Goal: Task Accomplishment & Management: Use online tool/utility

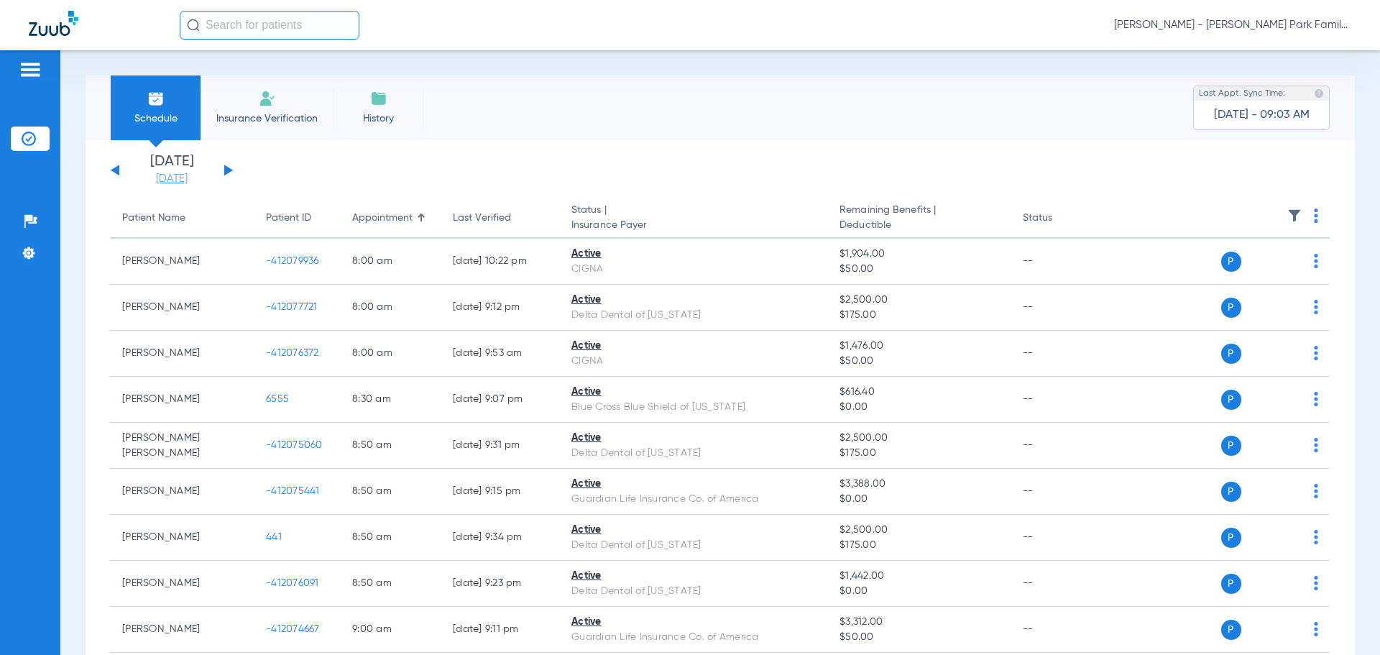
click at [176, 173] on link "[DATE]" at bounding box center [172, 179] width 86 height 14
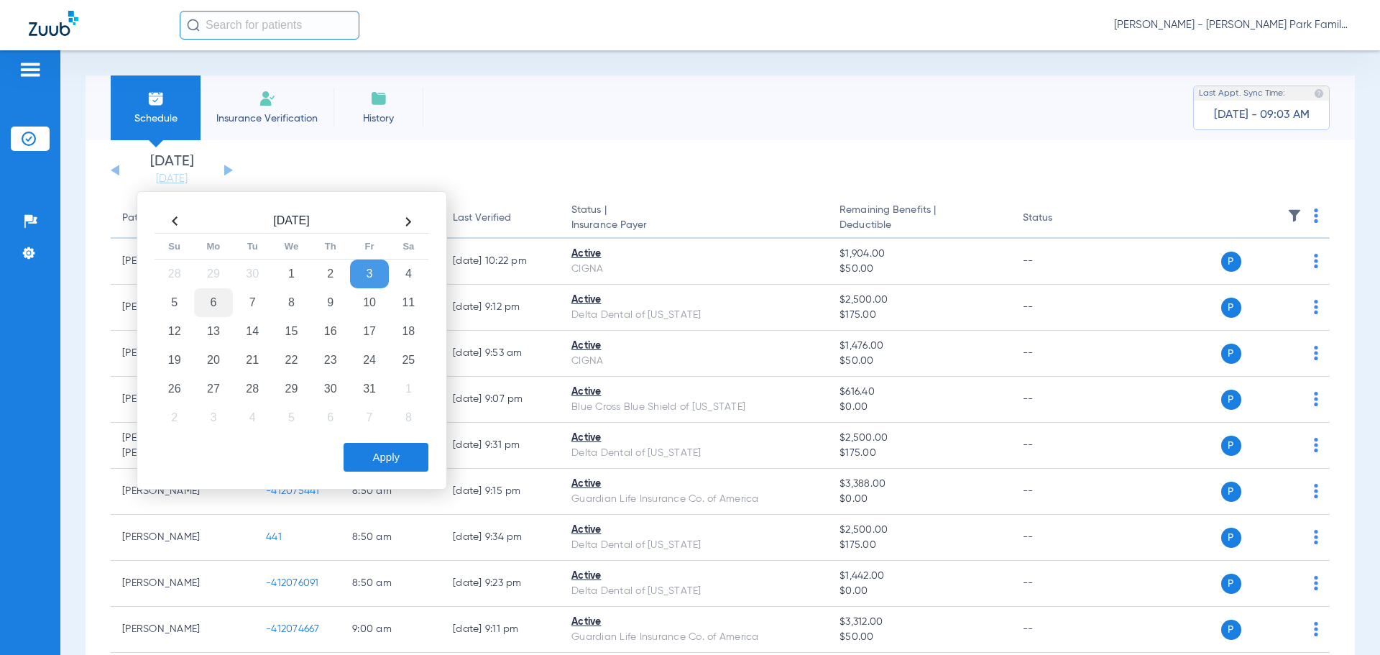
click at [216, 305] on td "6" at bounding box center [213, 302] width 39 height 29
click at [249, 164] on app-single-date-navigator "[DATE] [DATE] [DATE] [DATE] [DATE] [DATE] [DATE] [DATE] [DATE] [DATE] [DATE] [D…" at bounding box center [720, 170] width 1219 height 32
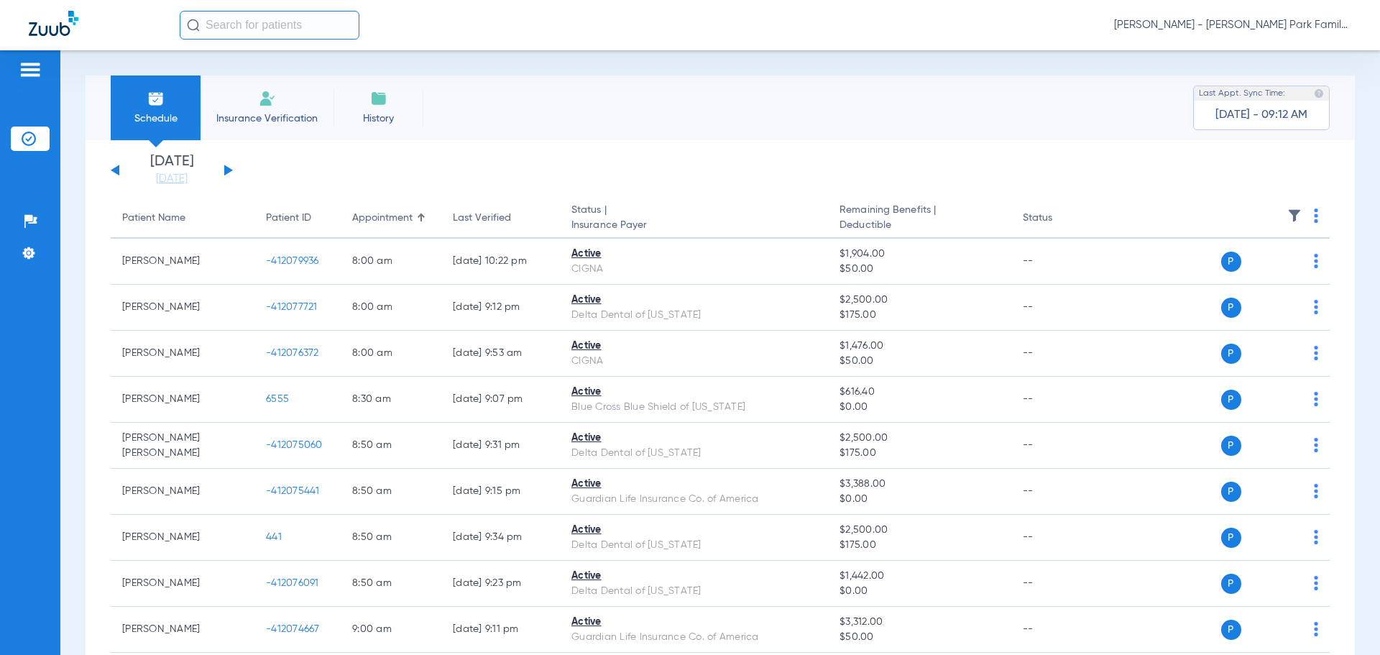
click at [229, 172] on button at bounding box center [228, 170] width 9 height 11
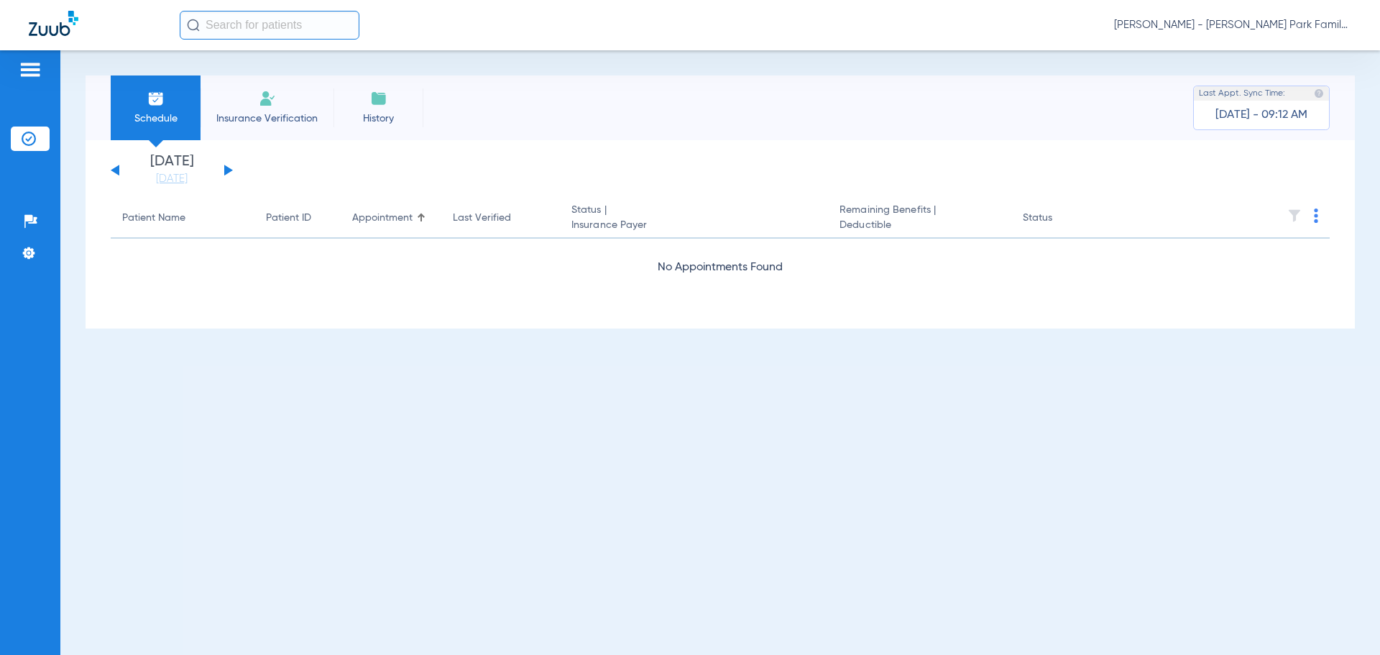
click at [229, 172] on button at bounding box center [228, 170] width 9 height 11
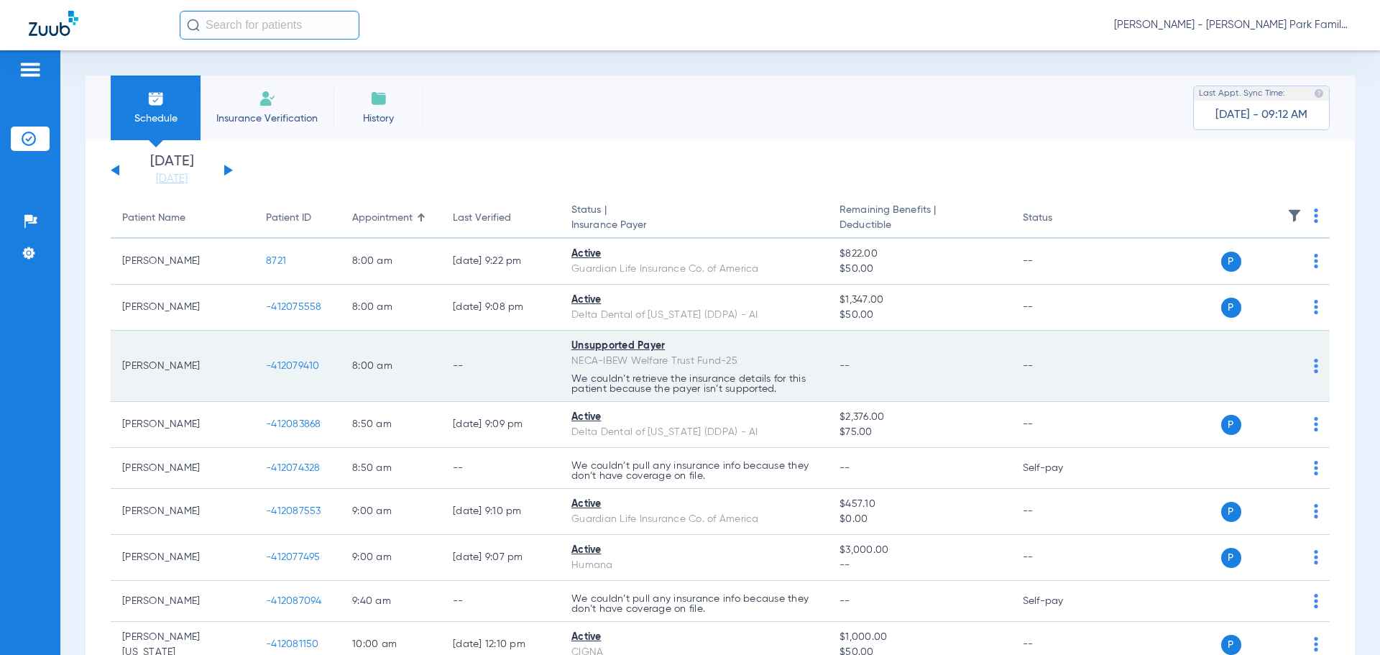
scroll to position [72, 0]
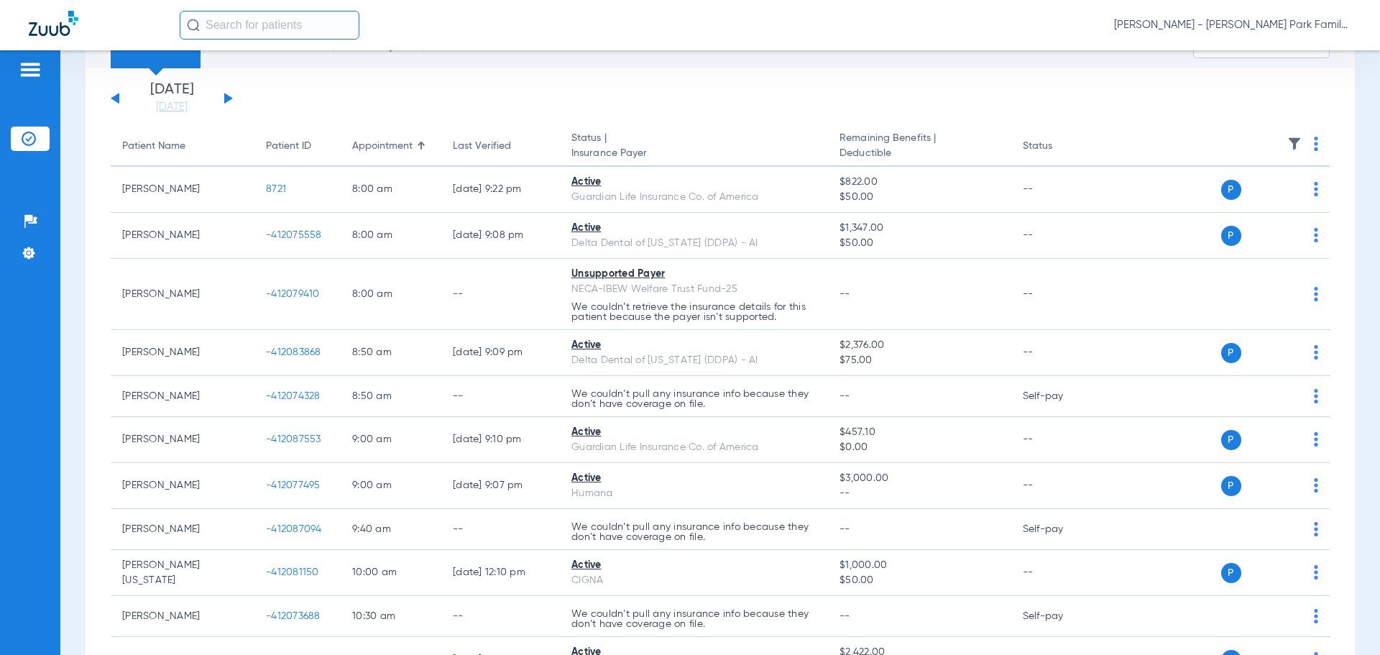
click at [1287, 147] on img at bounding box center [1294, 144] width 14 height 14
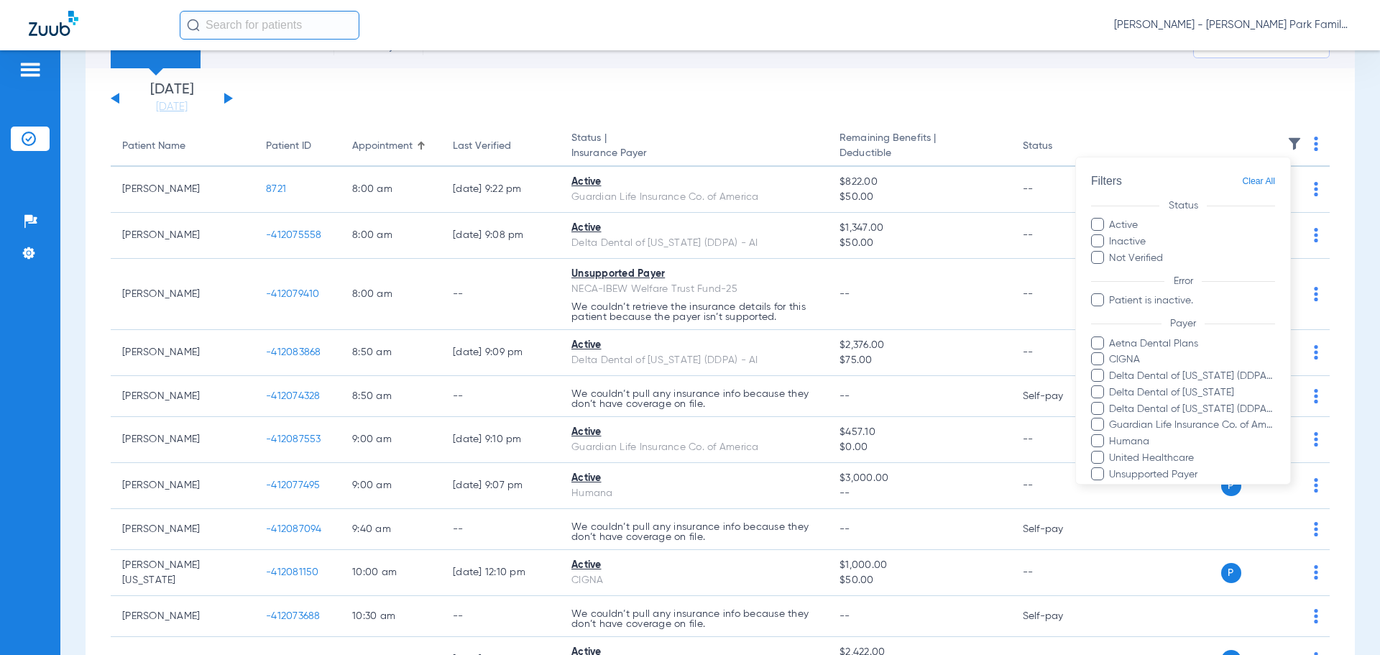
scroll to position [131, 0]
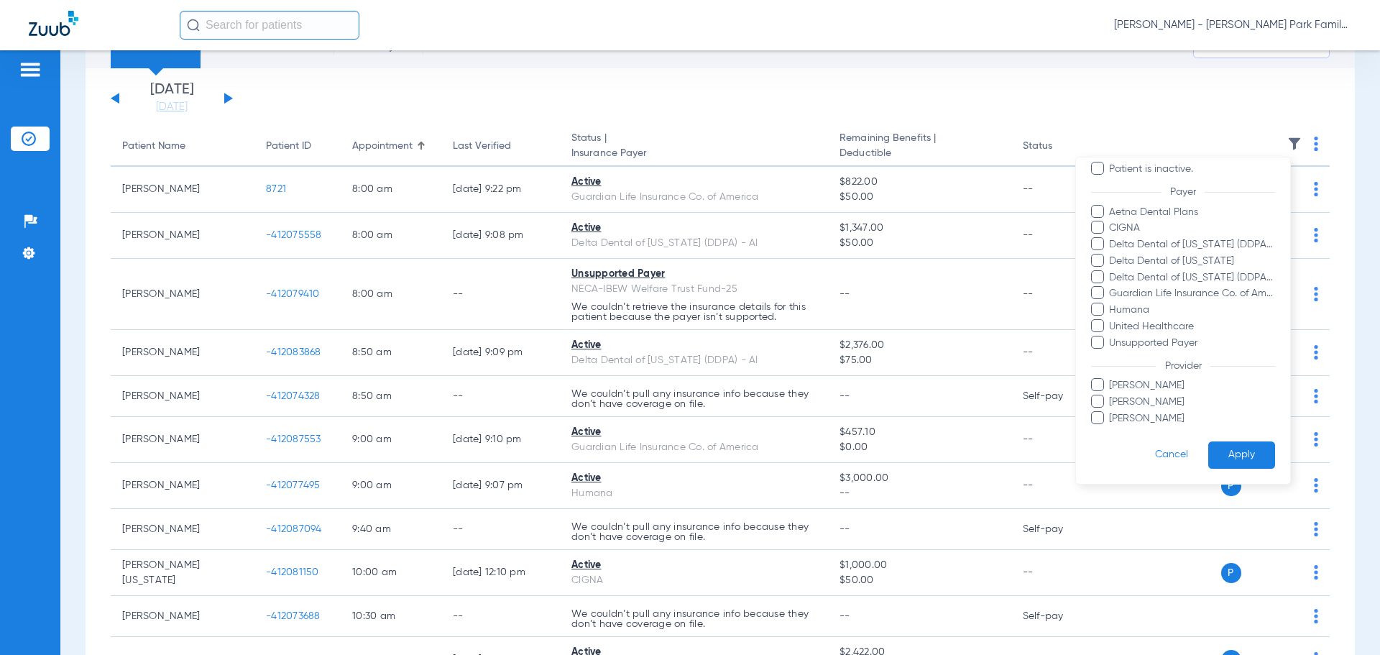
click at [1126, 397] on span "[PERSON_NAME]" at bounding box center [1191, 401] width 167 height 15
click at [1111, 412] on input "[PERSON_NAME]" at bounding box center [1111, 412] width 0 height 0
click at [1229, 447] on button "Apply" at bounding box center [1241, 455] width 67 height 28
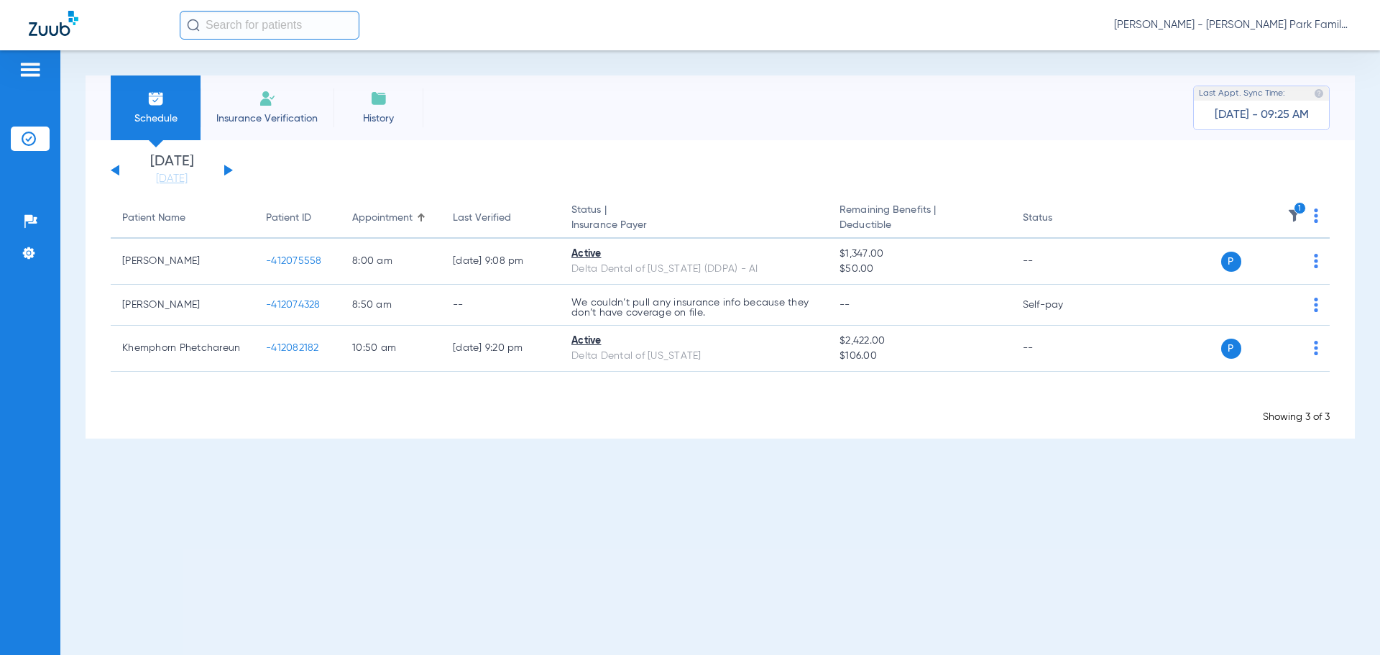
click at [1293, 216] on img at bounding box center [1294, 215] width 14 height 14
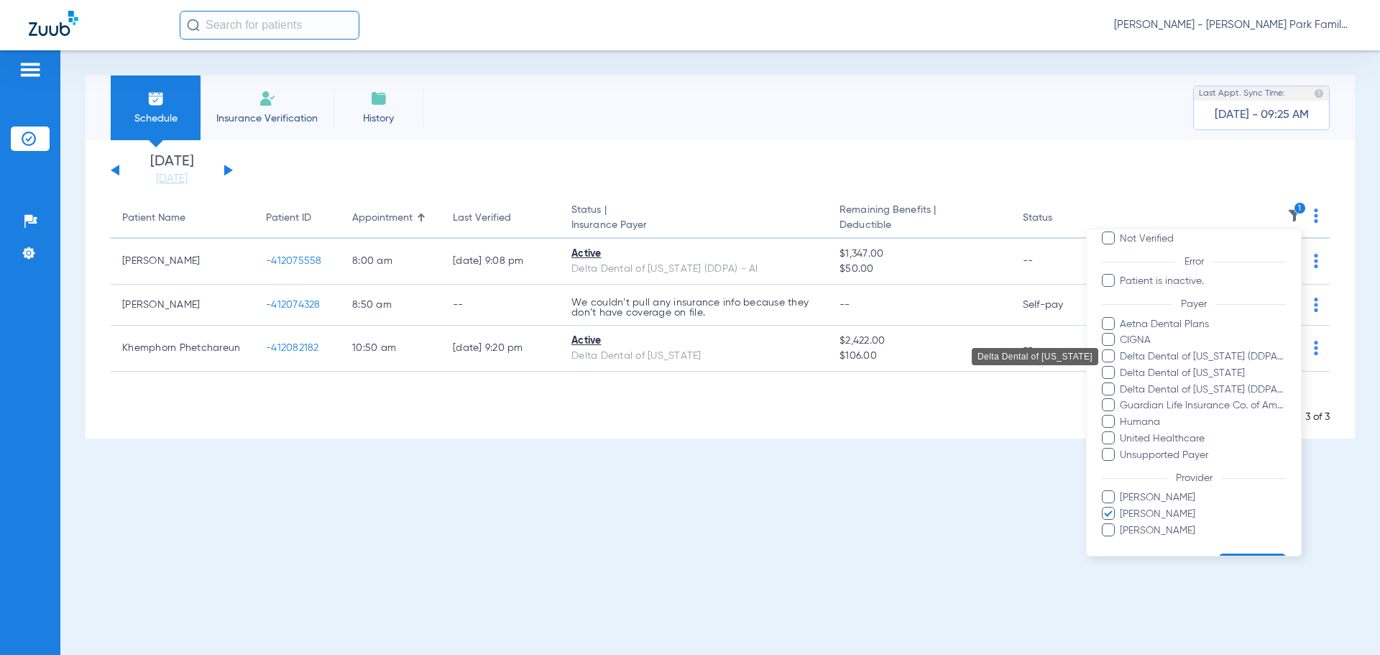
scroll to position [131, 0]
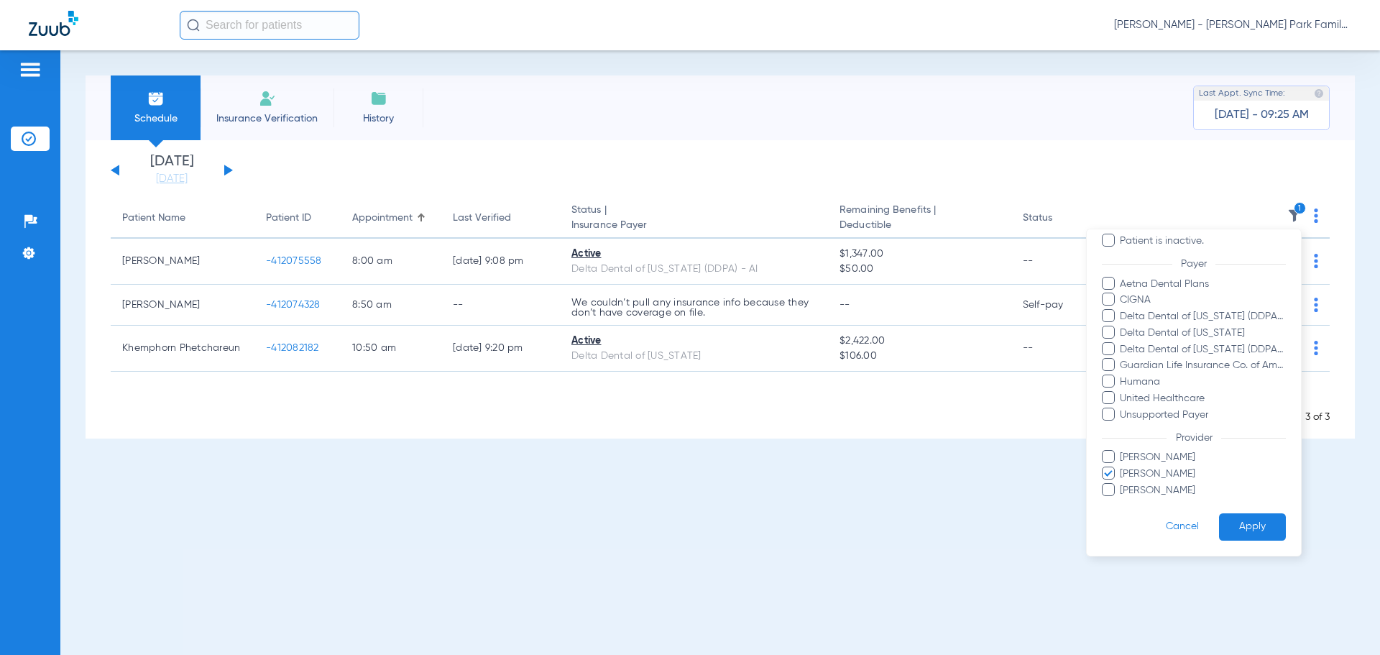
click at [1134, 470] on span "[PERSON_NAME]" at bounding box center [1202, 473] width 167 height 15
click at [1122, 484] on input "[PERSON_NAME]" at bounding box center [1122, 484] width 0 height 0
click at [1135, 493] on span "[PERSON_NAME]" at bounding box center [1202, 490] width 167 height 15
click at [1122, 500] on input "[PERSON_NAME]" at bounding box center [1122, 500] width 0 height 0
click at [1232, 522] on button "Apply" at bounding box center [1252, 527] width 67 height 28
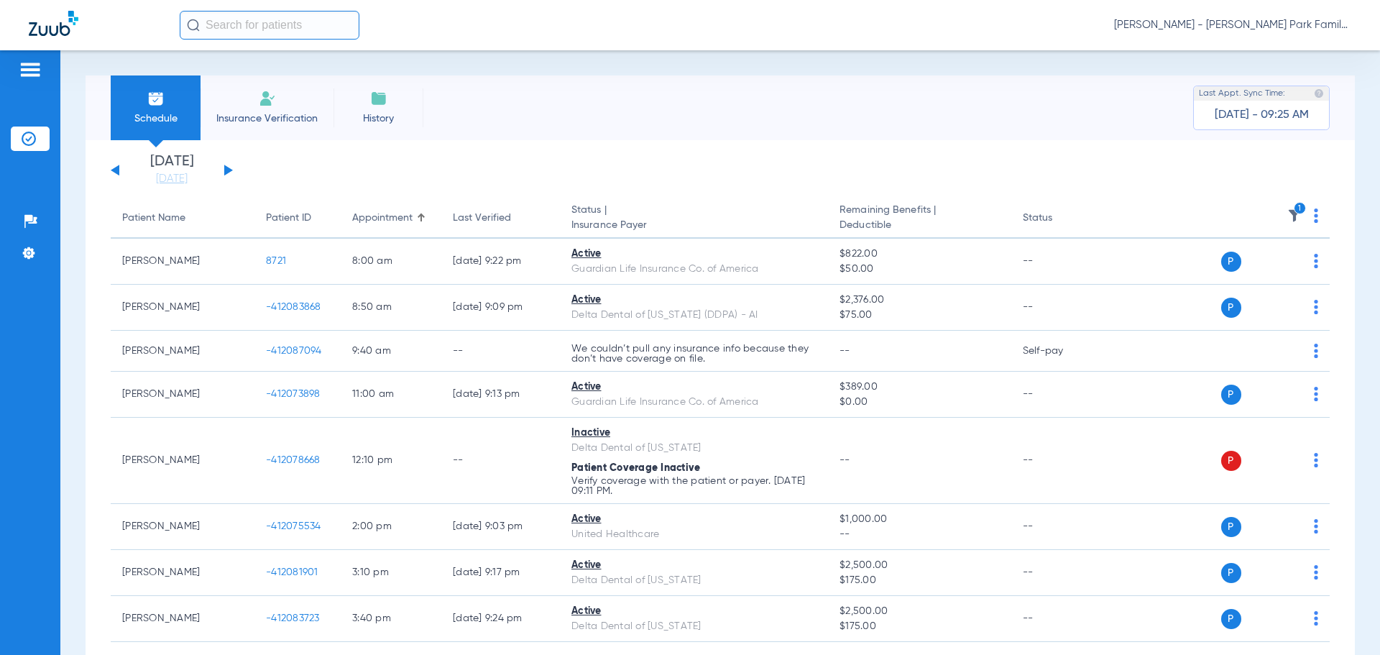
click at [292, 107] on li "Insurance Verification" at bounding box center [266, 107] width 133 height 65
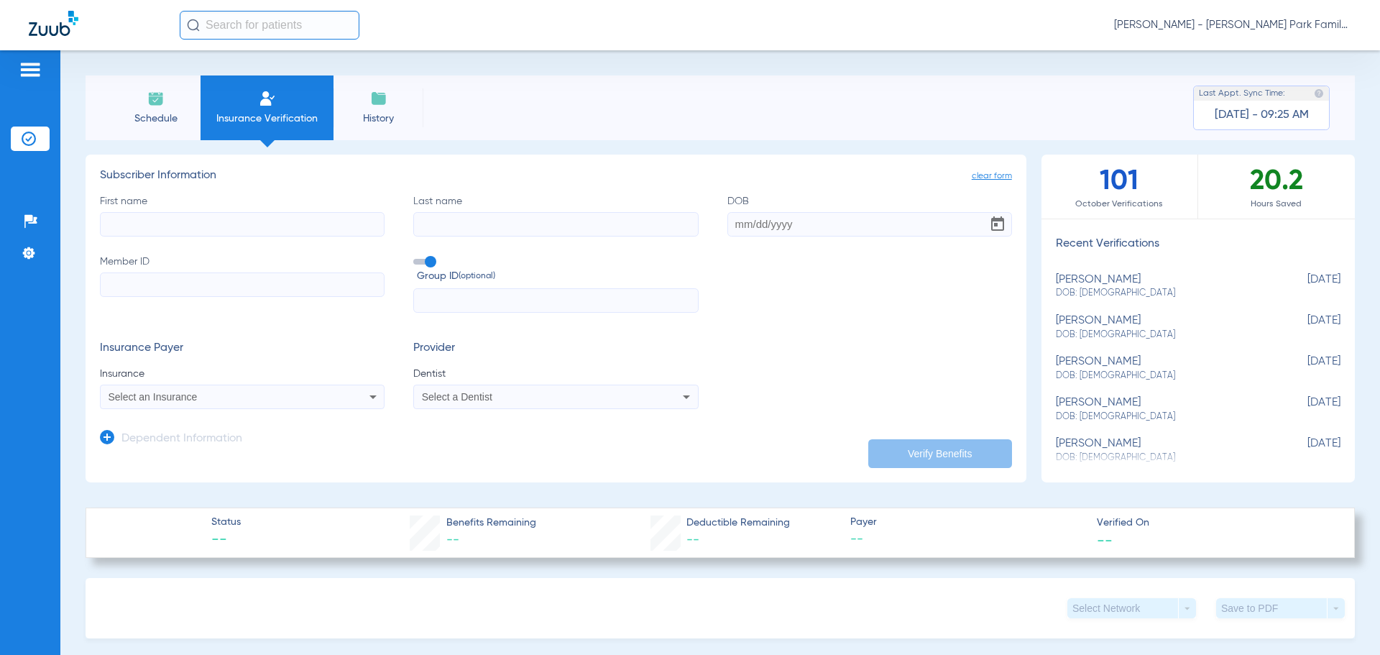
click at [205, 223] on input "First name" at bounding box center [242, 224] width 285 height 24
click at [182, 412] on app-dependent-form "Dependent Information" at bounding box center [556, 433] width 912 height 48
click at [183, 409] on app-dependent-form "Dependent Information" at bounding box center [556, 433] width 912 height 48
click at [183, 402] on div "Select an Insurance" at bounding box center [242, 396] width 283 height 17
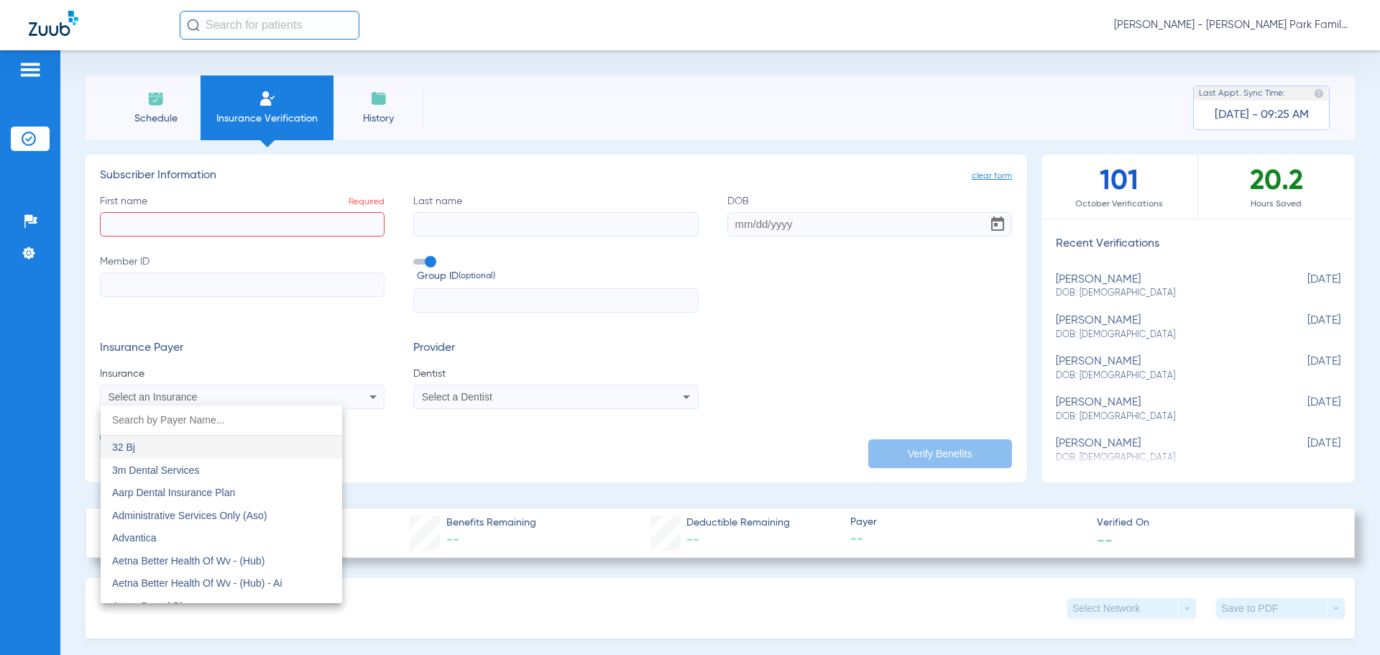
click at [198, 395] on div at bounding box center [690, 327] width 1380 height 655
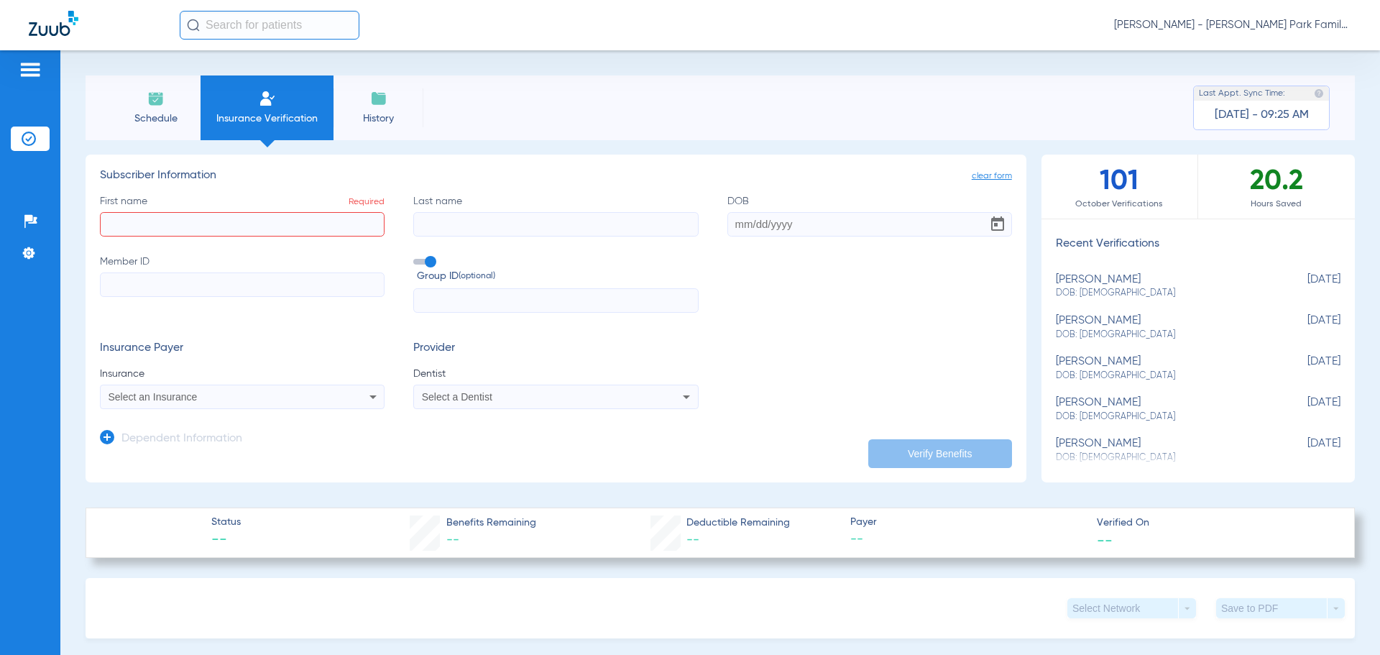
click at [184, 355] on h3 "Insurance Payer" at bounding box center [242, 348] width 285 height 14
click at [205, 228] on input "First name Required" at bounding box center [242, 224] width 285 height 24
click at [267, 227] on input "First name Required" at bounding box center [242, 224] width 285 height 24
type input "[PERSON_NAME]"
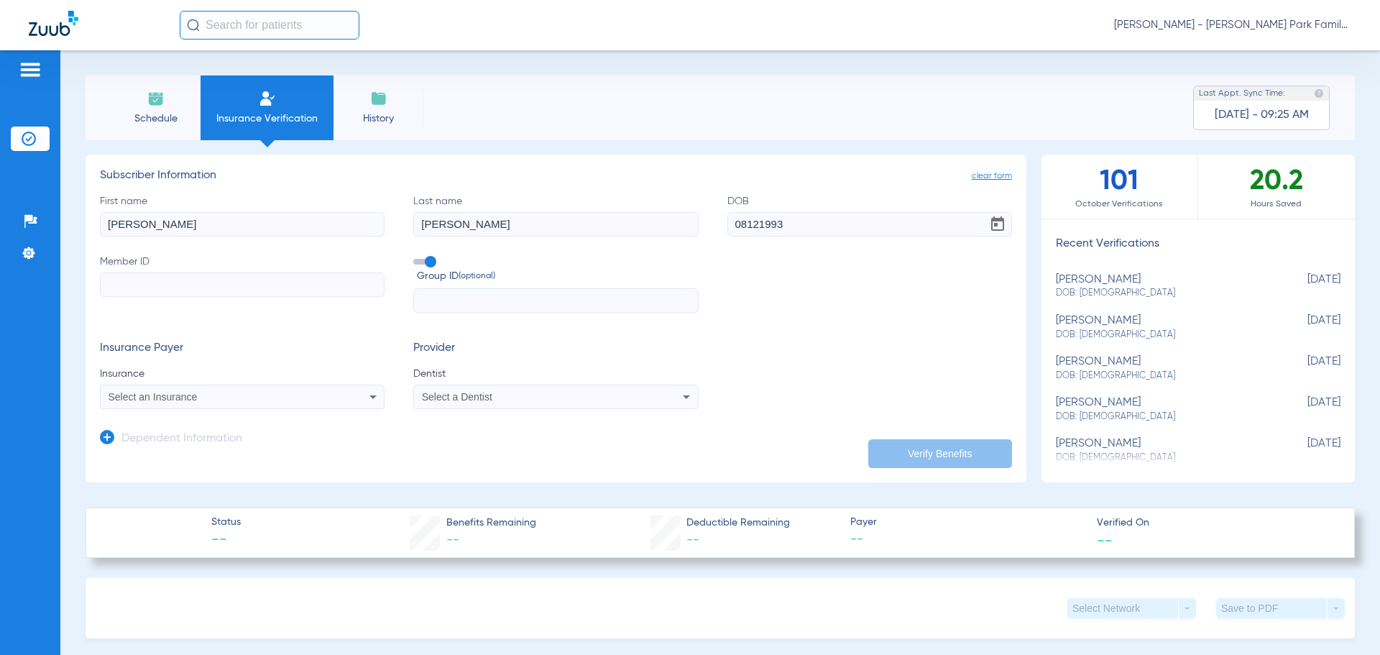
type input "[DATE]"
click at [816, 255] on div "First name [PERSON_NAME] Last name [PERSON_NAME] DOB [DEMOGRAPHIC_DATA] Member …" at bounding box center [556, 253] width 912 height 119
click at [421, 262] on span at bounding box center [424, 262] width 22 height 6
click at [416, 257] on input "Group ID (optional)" at bounding box center [416, 257] width 0 height 0
click at [785, 343] on div "Insurance Payer Insurance Select an Insurance Provider Dentist Select a Dentist" at bounding box center [556, 375] width 912 height 68
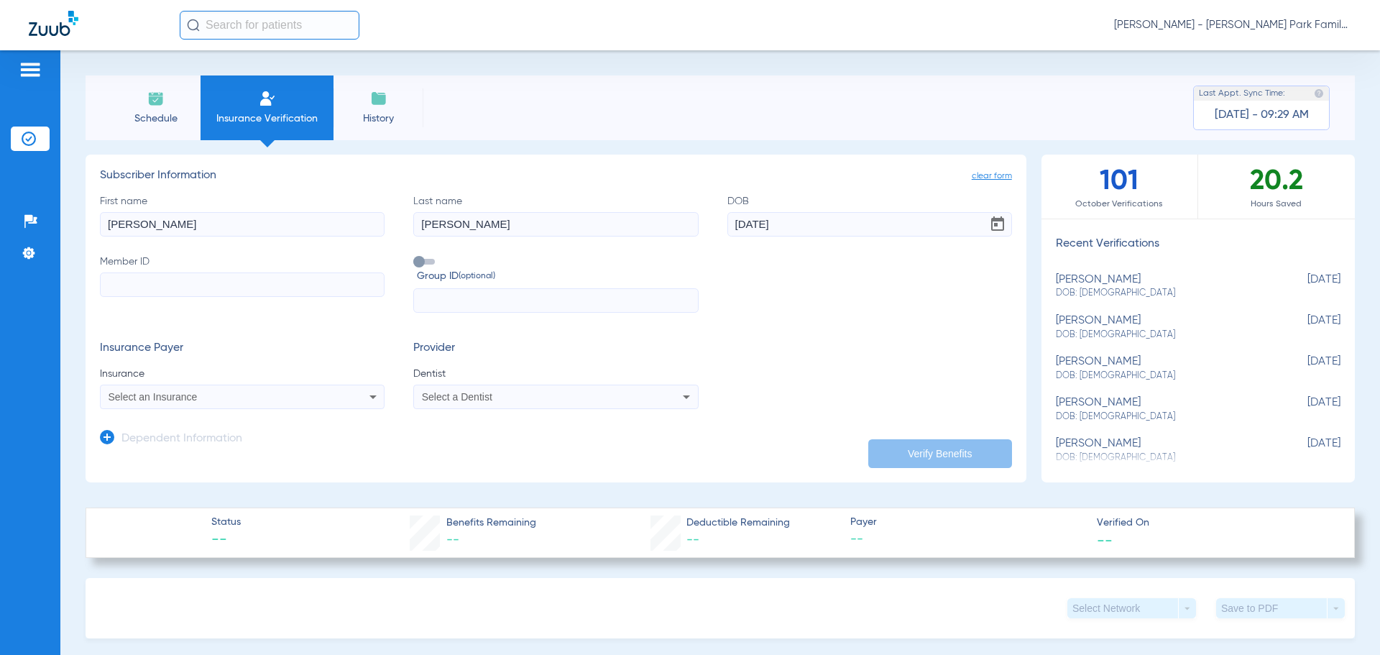
click at [736, 461] on app-manual-verification-form "clear form Subscriber Information First name [PERSON_NAME] Last name [PERSON_NA…" at bounding box center [556, 318] width 941 height 328
click at [308, 402] on div "Select an Insurance" at bounding box center [215, 397] width 215 height 10
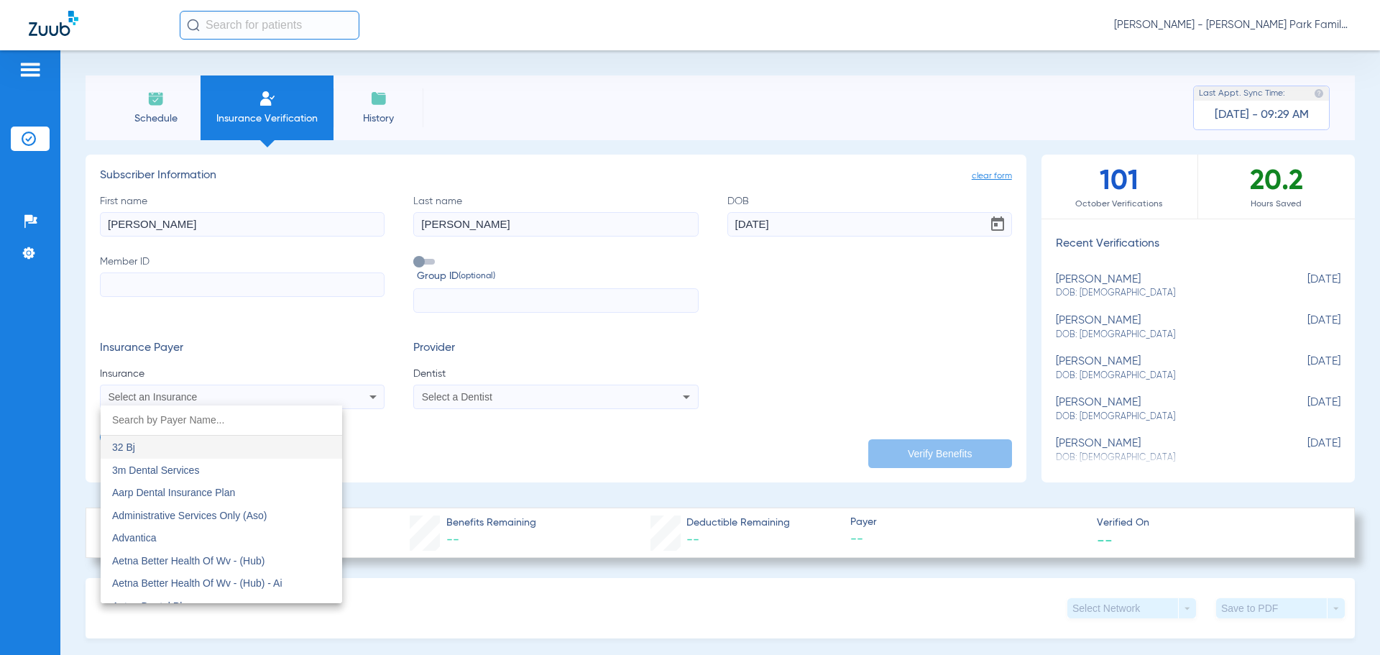
click at [308, 402] on div at bounding box center [690, 327] width 1380 height 655
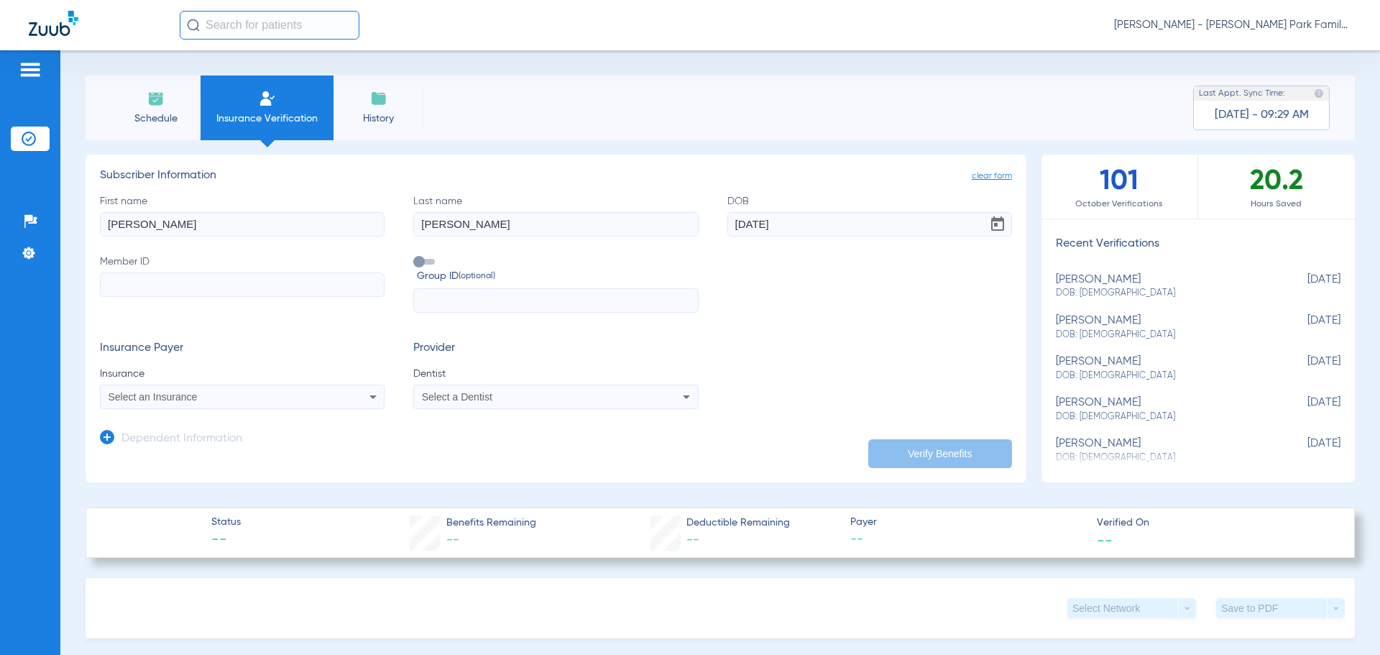
click at [527, 401] on div "Select a Dentist" at bounding box center [529, 397] width 215 height 10
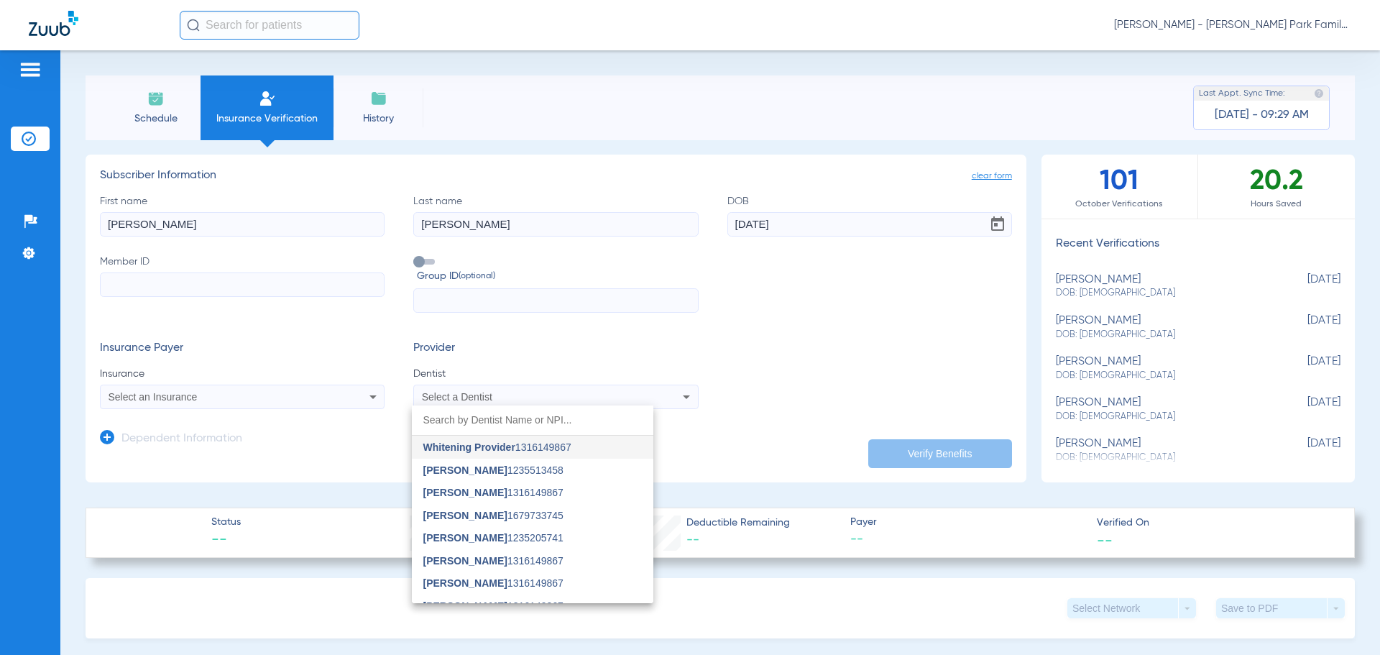
type input "h"
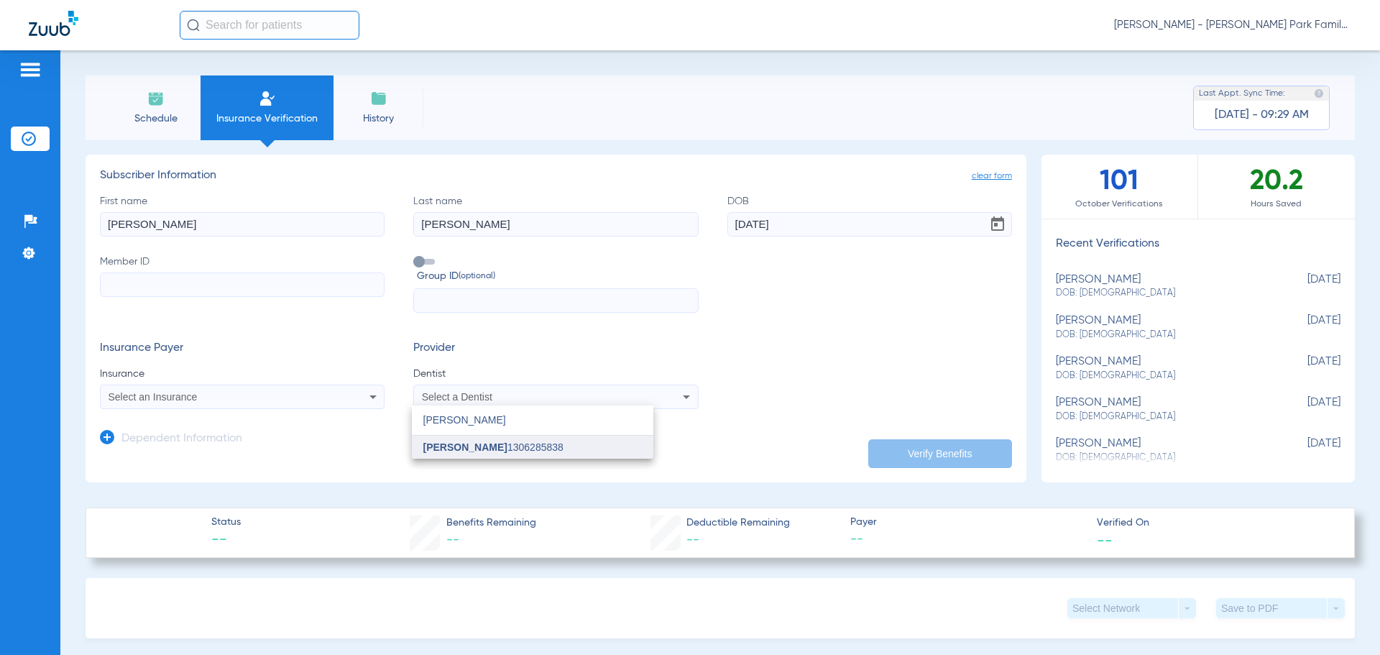
type input "[PERSON_NAME]"
click at [482, 445] on span "[PERSON_NAME]" at bounding box center [465, 446] width 84 height 11
click at [677, 443] on app-dependent-form "Dependent Information" at bounding box center [556, 433] width 912 height 48
click at [900, 430] on app-dependent-form "Dependent Information" at bounding box center [556, 433] width 912 height 48
click at [780, 370] on div "Insurance Payer Insurance Select an Insurance Provider Dentist [PERSON_NAME] 13…" at bounding box center [556, 375] width 912 height 68
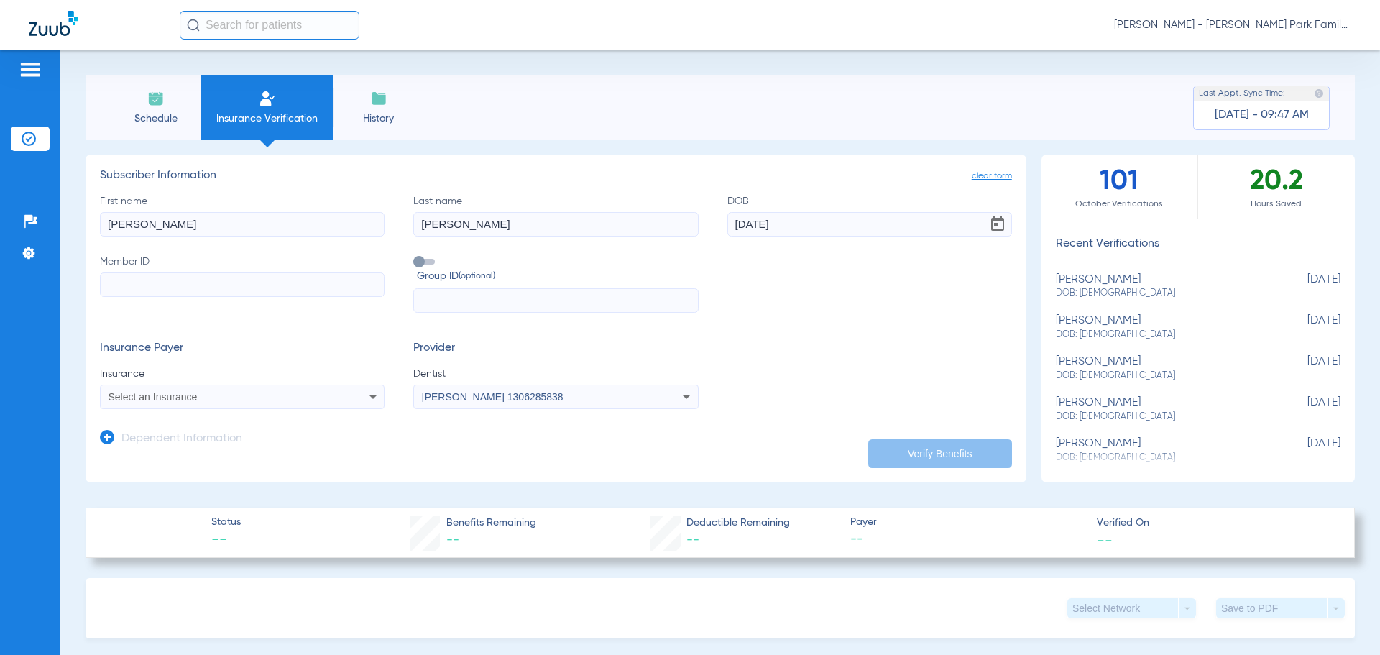
click at [143, 100] on li "Schedule" at bounding box center [156, 107] width 90 height 65
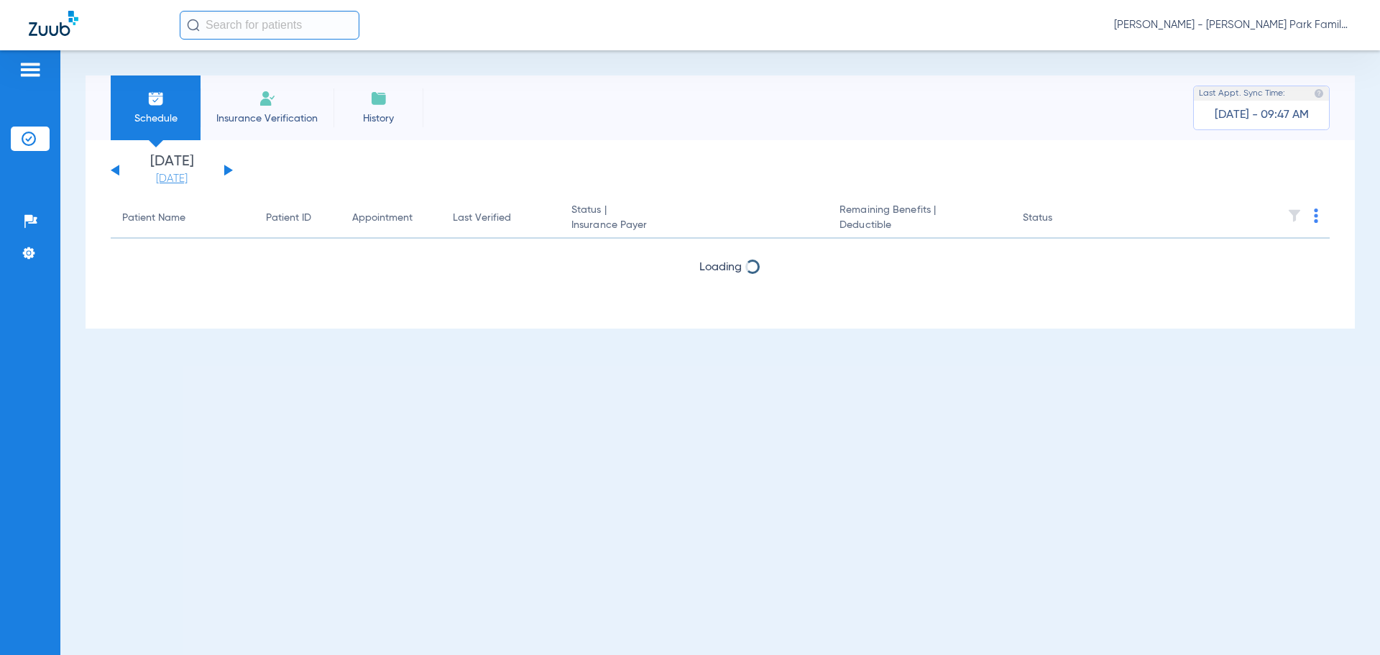
click at [166, 178] on link "[DATE]" at bounding box center [172, 179] width 86 height 14
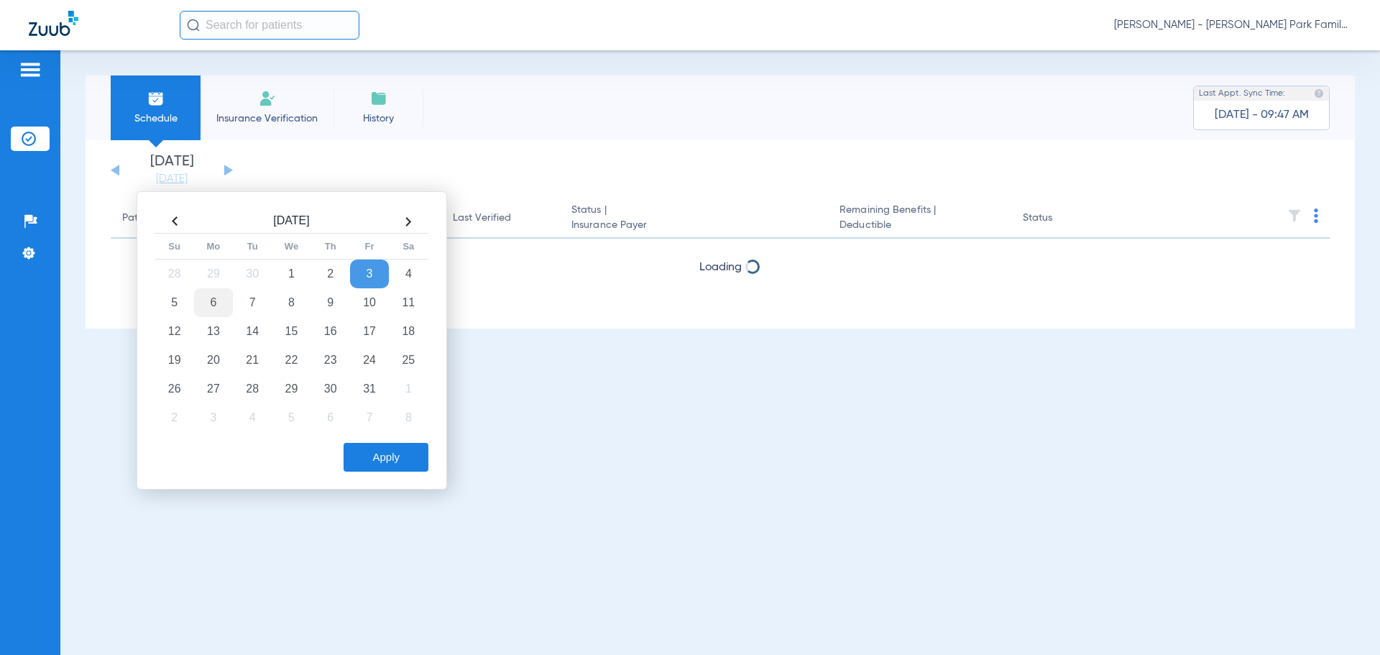
click at [203, 295] on td "6" at bounding box center [213, 302] width 39 height 29
click at [412, 461] on button "Apply" at bounding box center [385, 457] width 85 height 29
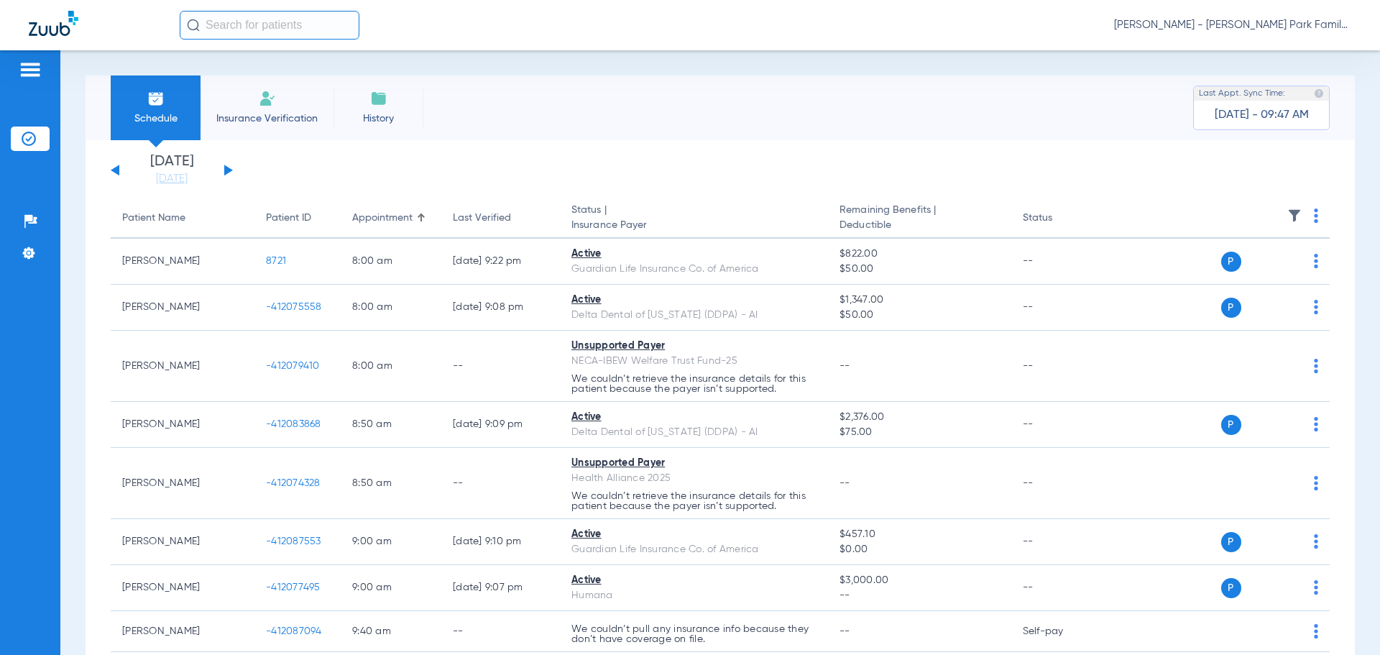
click at [1287, 208] on img at bounding box center [1294, 215] width 14 height 14
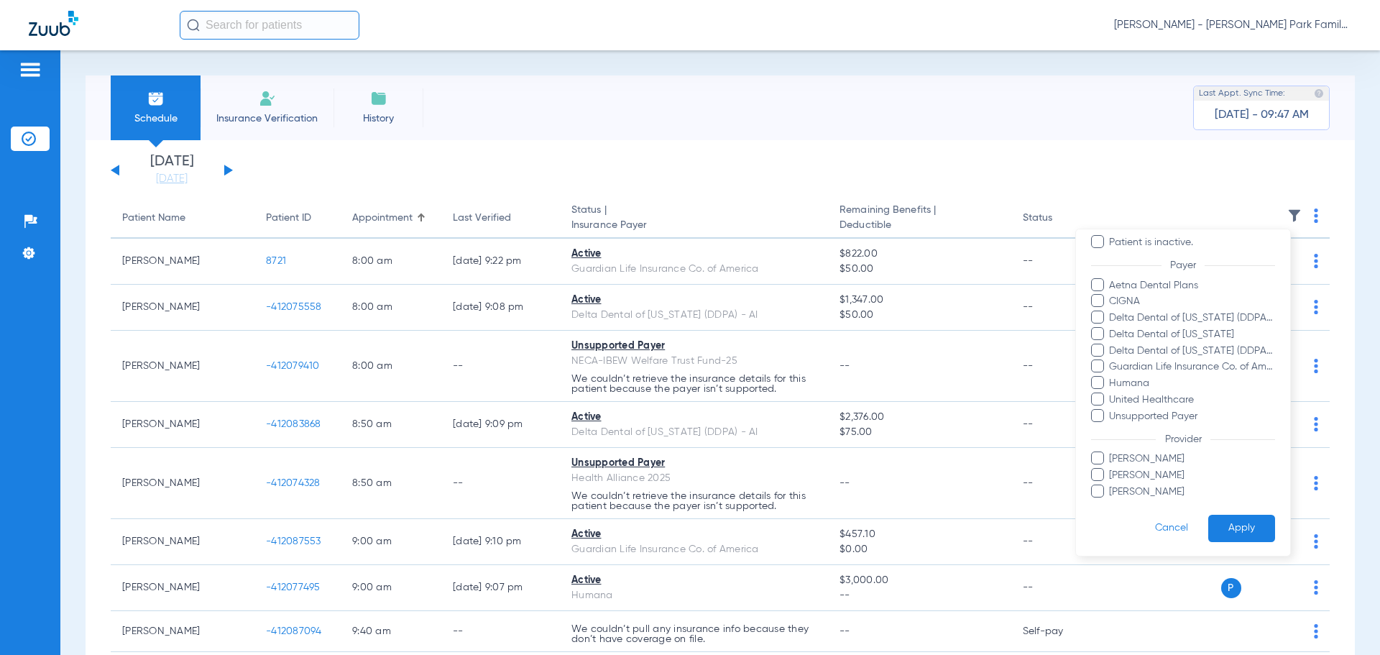
scroll to position [131, 0]
click at [1113, 489] on span "[PERSON_NAME]" at bounding box center [1191, 490] width 167 height 15
click at [1111, 500] on input "[PERSON_NAME]" at bounding box center [1111, 500] width 0 height 0
click at [1232, 524] on button "Apply" at bounding box center [1241, 527] width 67 height 28
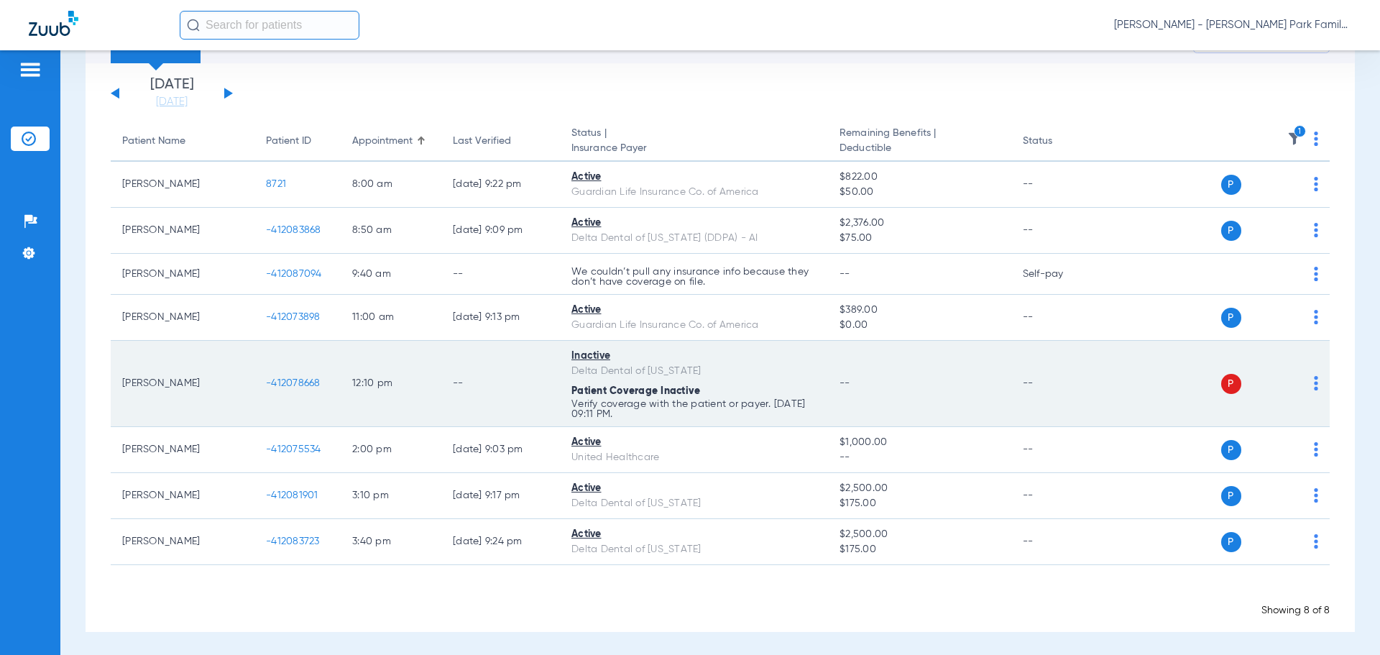
scroll to position [79, 0]
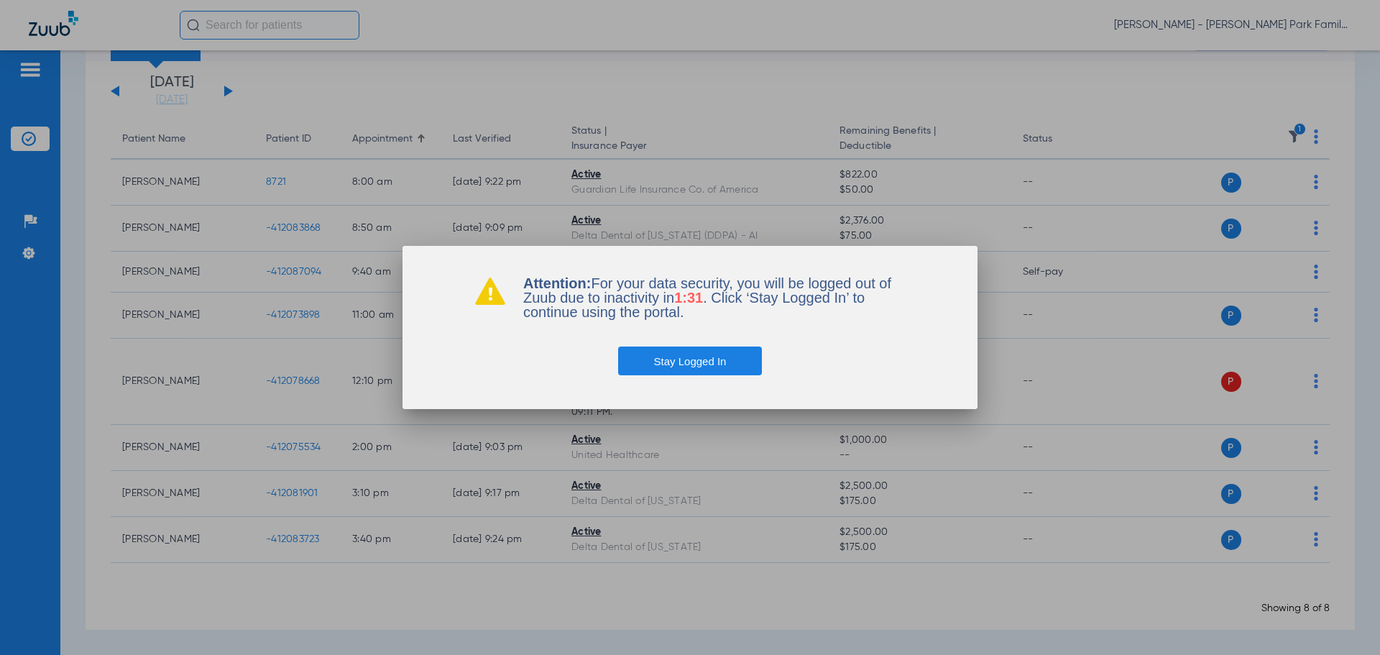
click at [680, 359] on button "Stay Logged In" at bounding box center [690, 360] width 144 height 29
